Goal: Find specific page/section: Find specific page/section

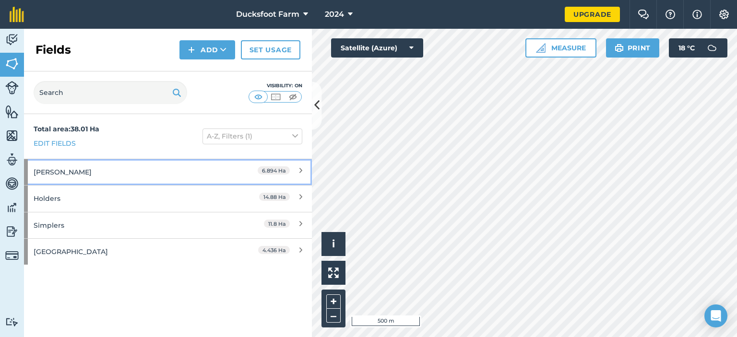
click at [301, 169] on icon at bounding box center [300, 172] width 3 height 11
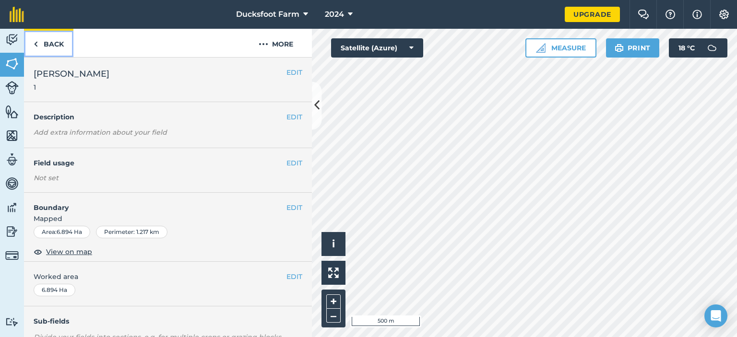
click at [38, 43] on link "Back" at bounding box center [48, 43] width 49 height 28
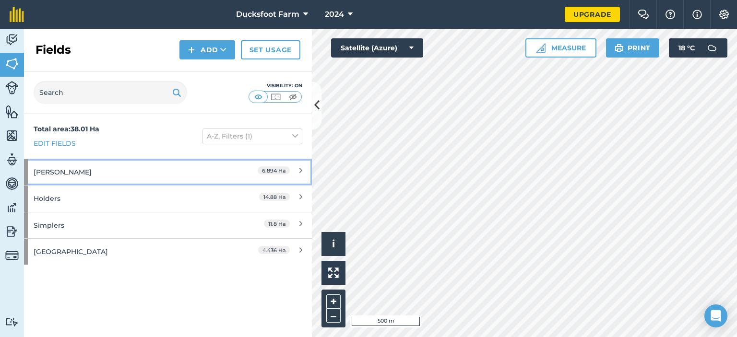
click at [303, 171] on link "[PERSON_NAME] 6.894 Ha" at bounding box center [168, 172] width 288 height 26
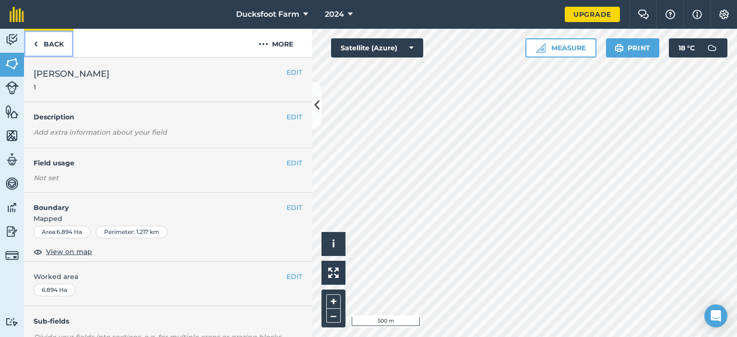
click at [36, 43] on img at bounding box center [36, 44] width 4 height 12
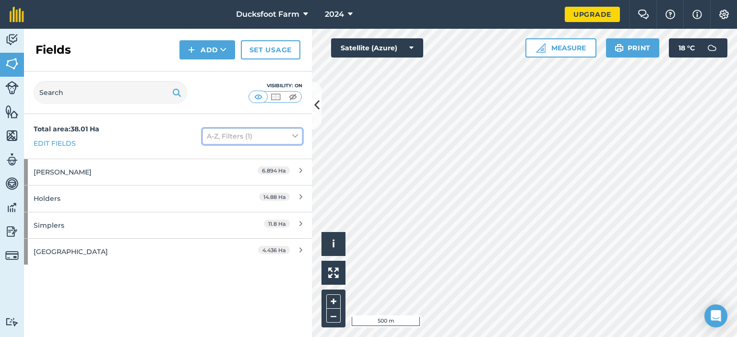
click at [297, 134] on icon at bounding box center [295, 136] width 6 height 11
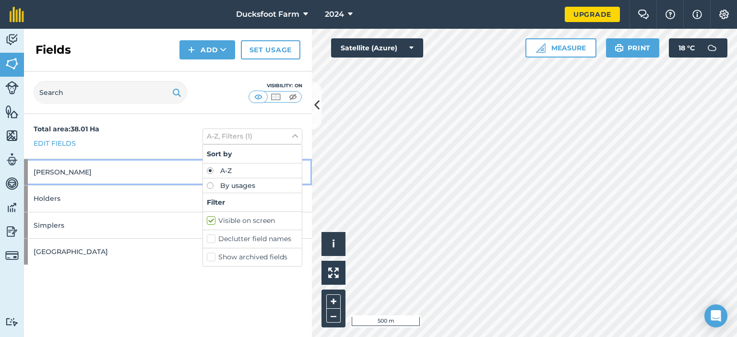
click at [104, 172] on div "[PERSON_NAME]" at bounding box center [127, 172] width 186 height 26
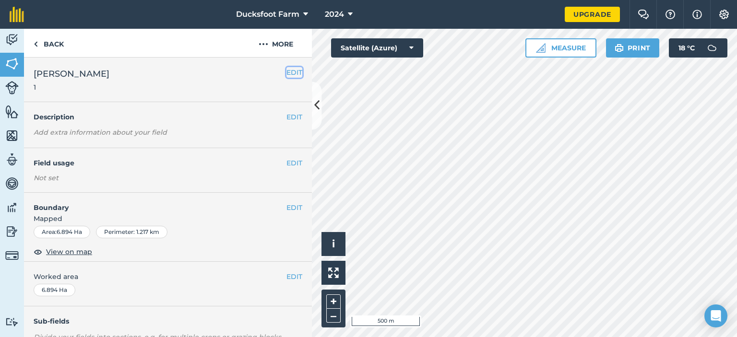
click at [286, 71] on button "EDIT" at bounding box center [294, 72] width 16 height 11
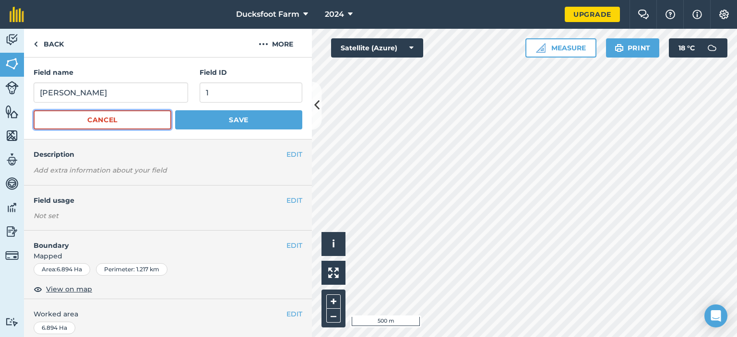
click at [121, 123] on button "Cancel" at bounding box center [103, 119] width 138 height 19
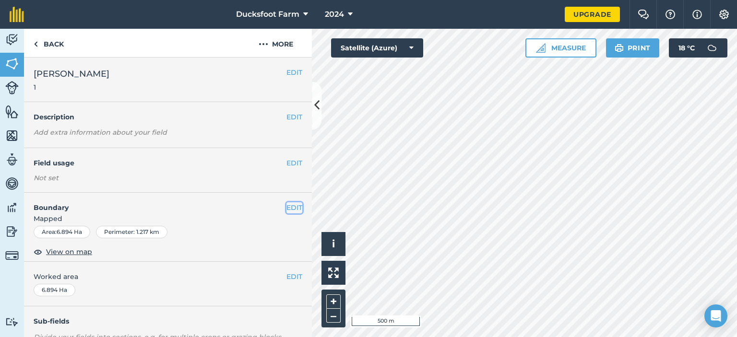
click at [286, 203] on button "EDIT" at bounding box center [294, 207] width 16 height 11
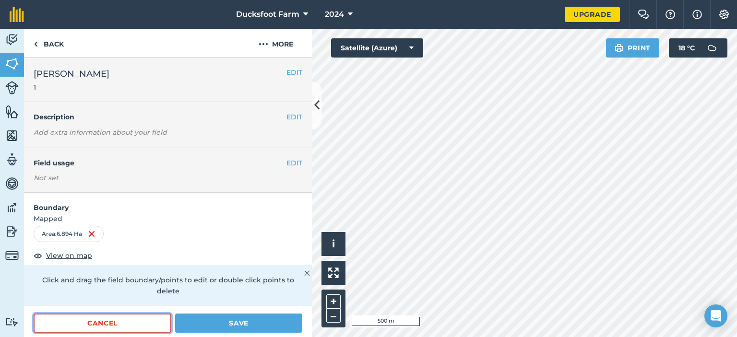
click at [136, 322] on button "Cancel" at bounding box center [103, 323] width 138 height 19
